Goal: Navigation & Orientation: Find specific page/section

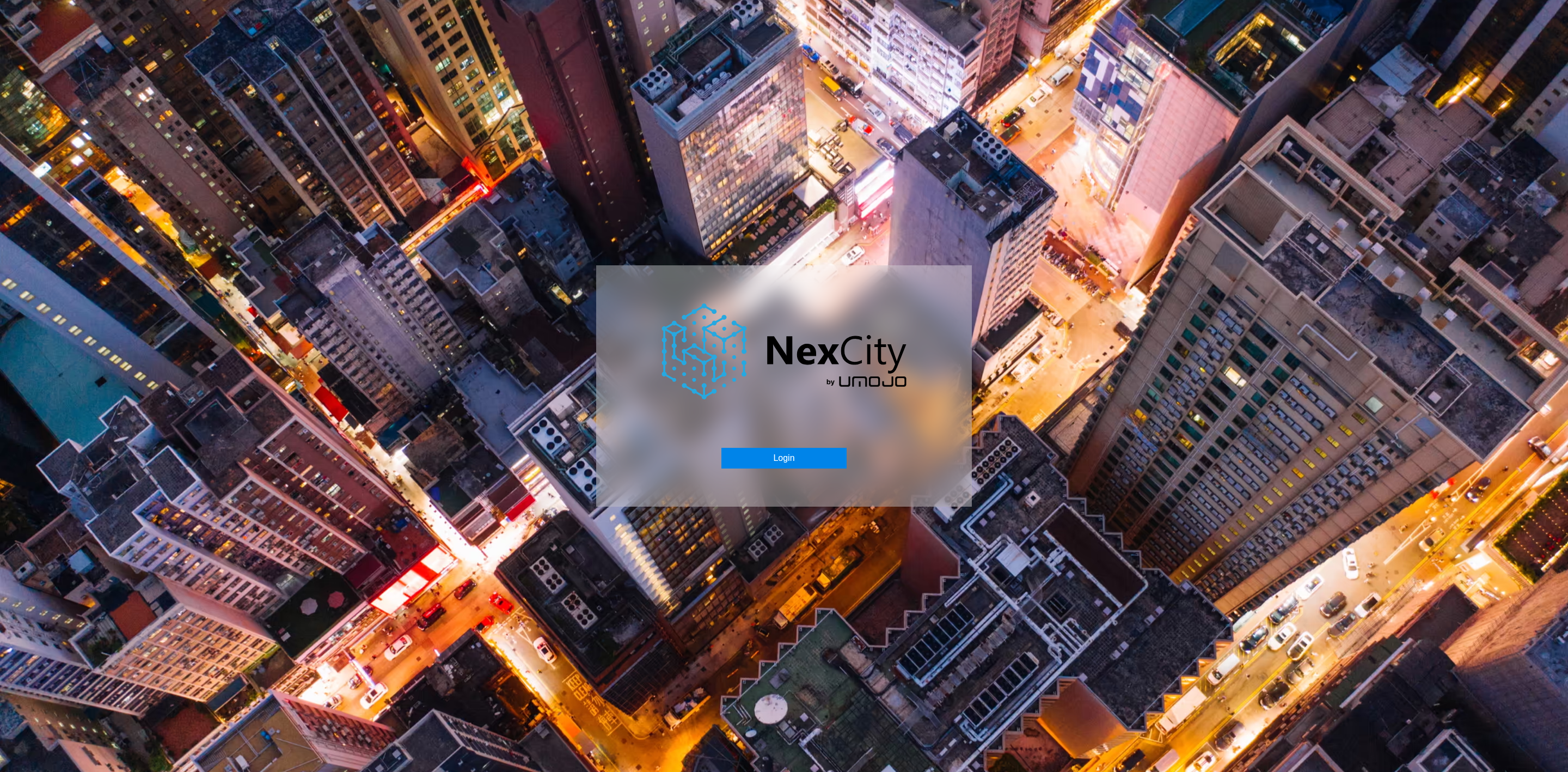
click at [779, 464] on button "Login" at bounding box center [784, 458] width 125 height 21
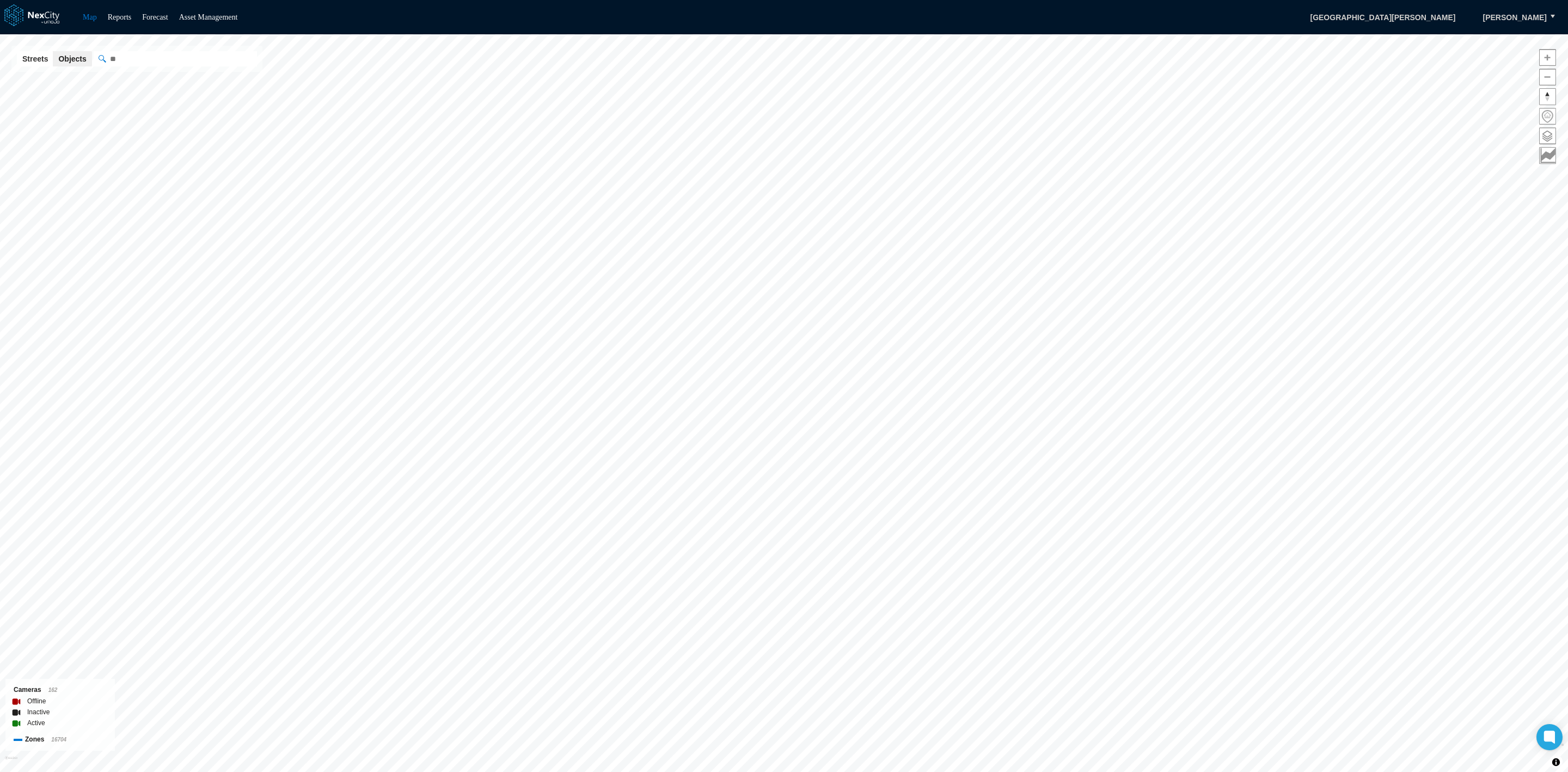
click at [1546, 121] on span at bounding box center [1547, 116] width 16 height 16
click at [1545, 121] on span at bounding box center [1547, 116] width 16 height 16
click at [1547, 118] on span at bounding box center [1547, 116] width 16 height 16
click at [1550, 92] on span "Reset bearing to north" at bounding box center [1547, 96] width 16 height 16
click at [1551, 92] on span "Reset bearing to north" at bounding box center [1547, 96] width 16 height 16
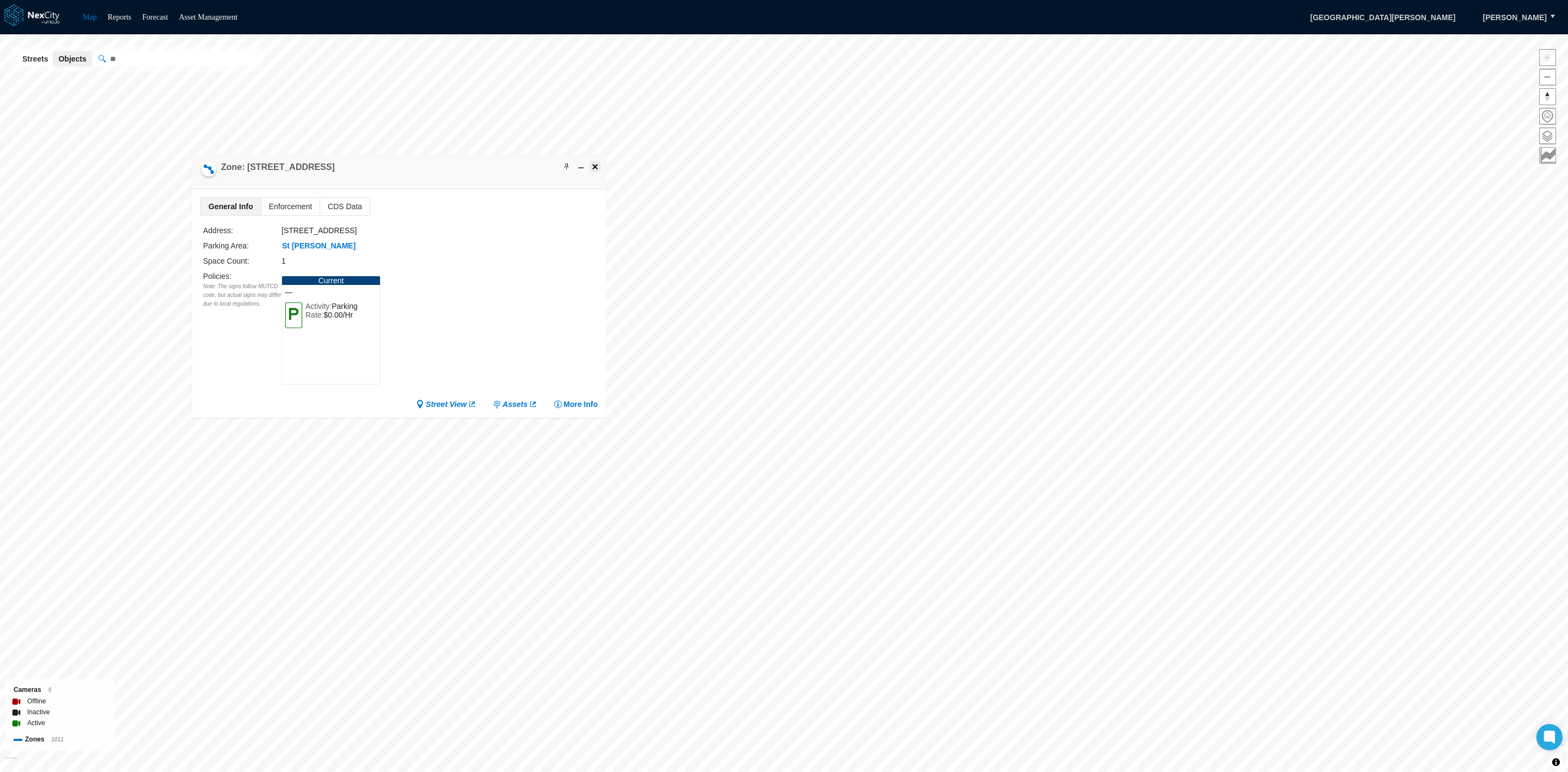
click at [596, 168] on span at bounding box center [595, 167] width 9 height 9
